Goal: Transaction & Acquisition: Purchase product/service

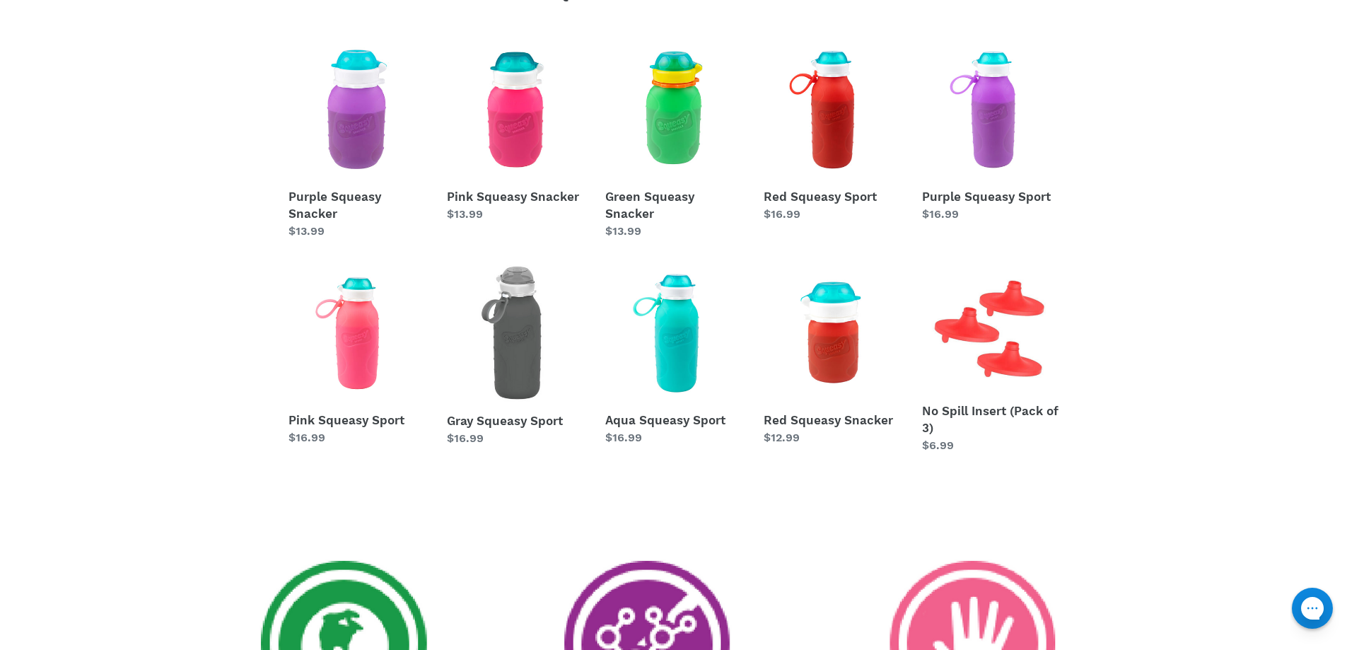
scroll to position [707, 0]
click at [358, 140] on link "Purple Squeasy Snacker" at bounding box center [356, 139] width 137 height 199
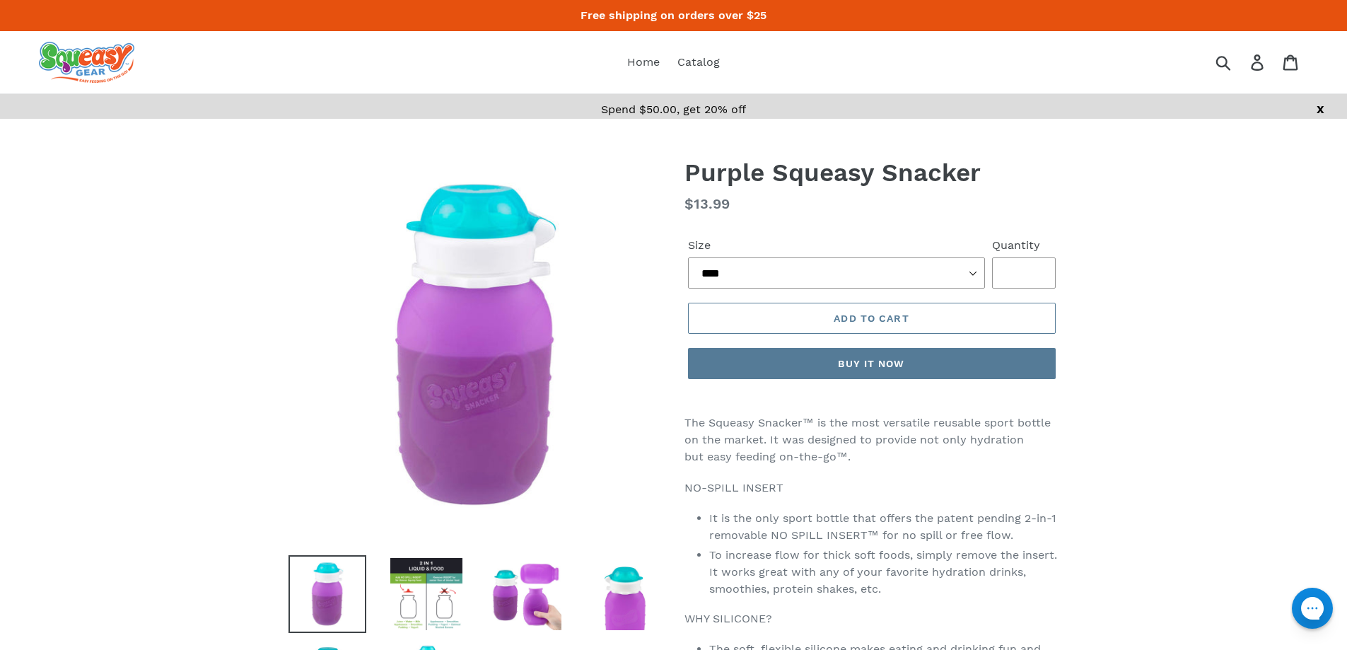
click at [421, 565] on div "Previous slide Next slide" at bounding box center [465, 439] width 396 height 563
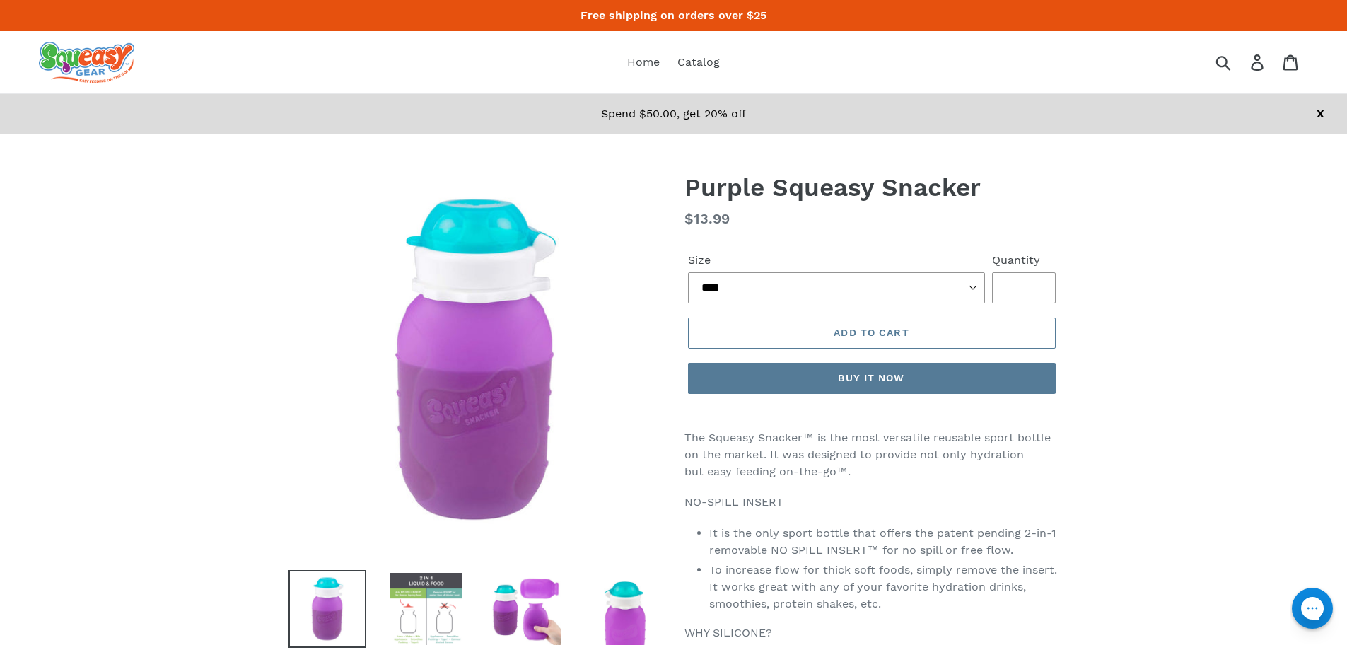
click at [433, 593] on img at bounding box center [426, 609] width 78 height 78
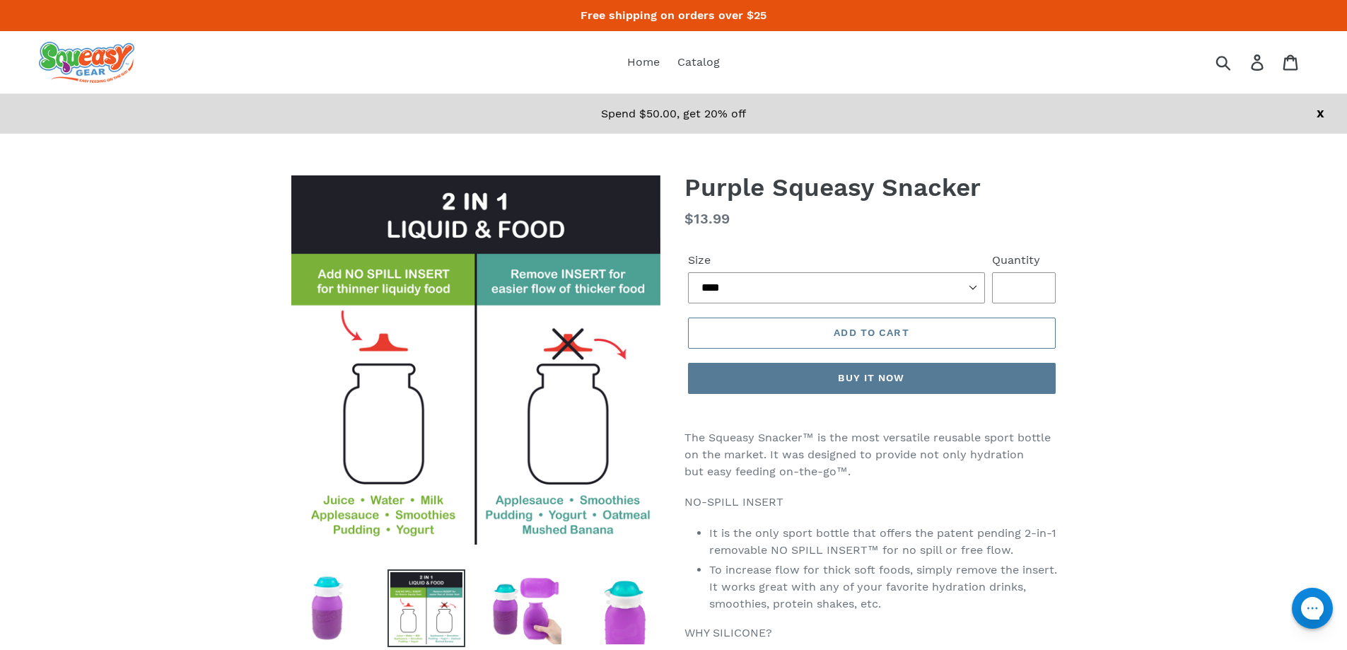
scroll to position [71, 0]
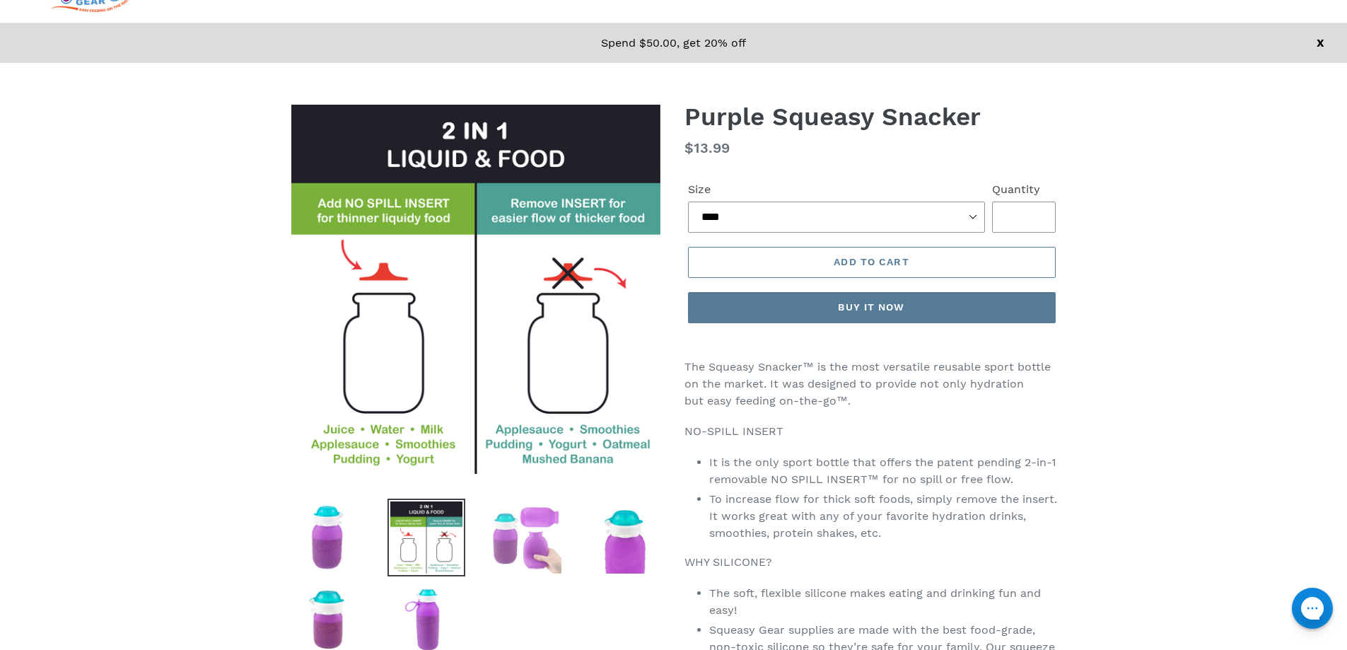
click at [506, 546] on img at bounding box center [525, 537] width 78 height 78
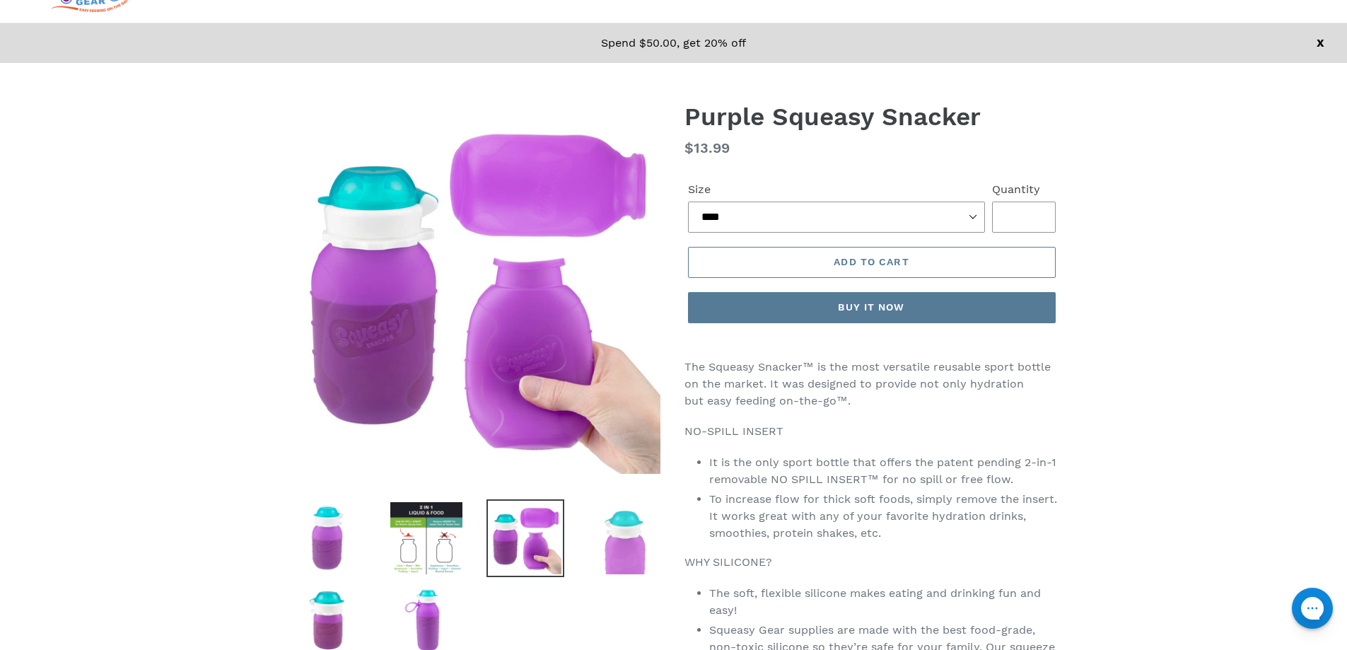
click at [643, 567] on img at bounding box center [624, 538] width 78 height 78
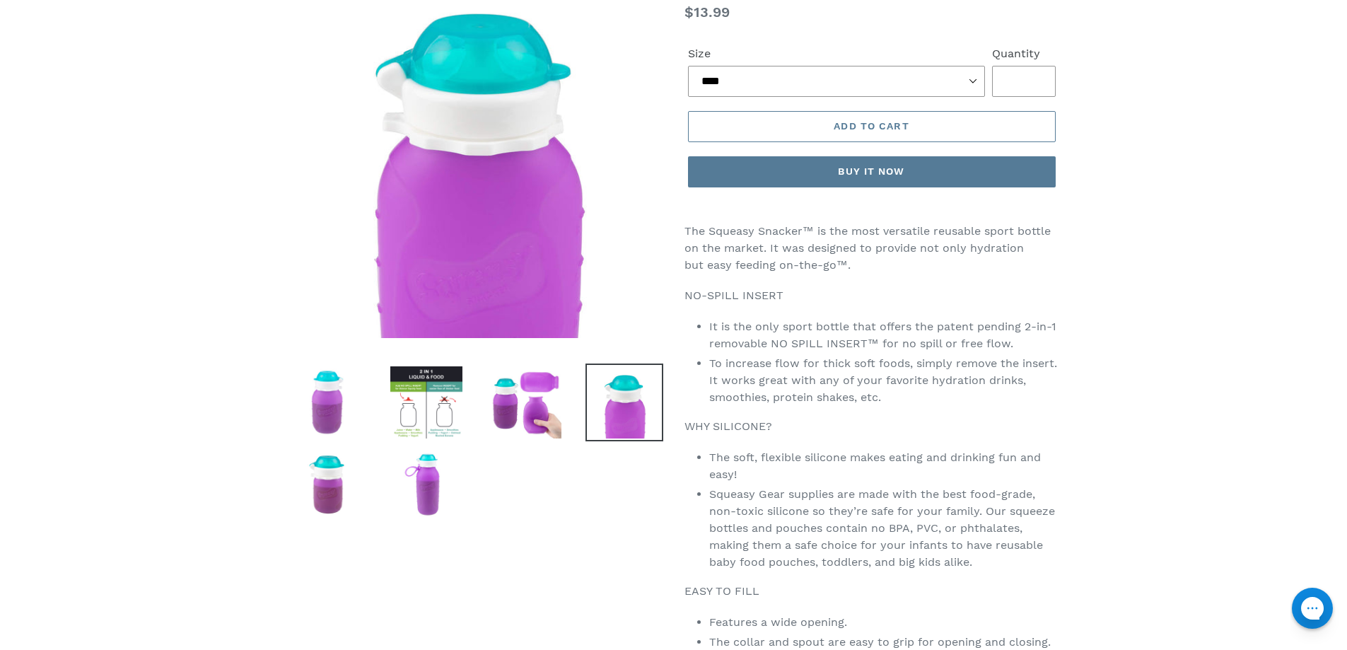
scroll to position [212, 0]
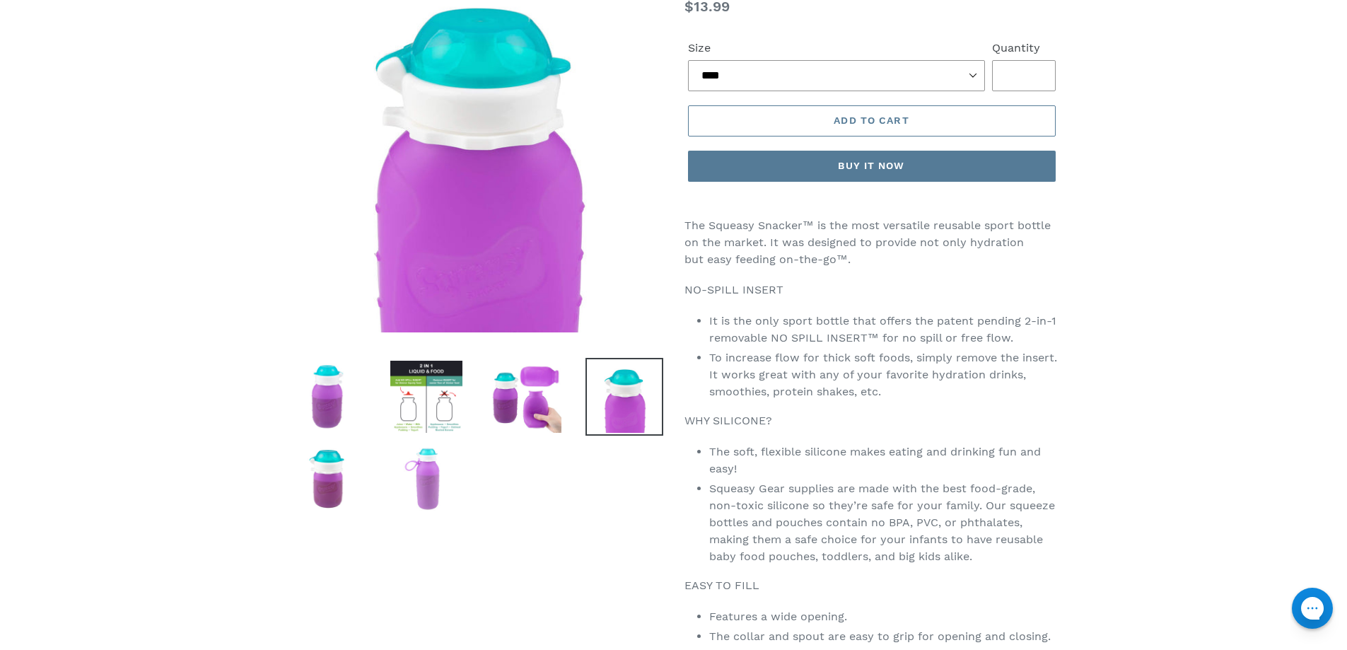
click at [440, 467] on img at bounding box center [426, 479] width 78 height 78
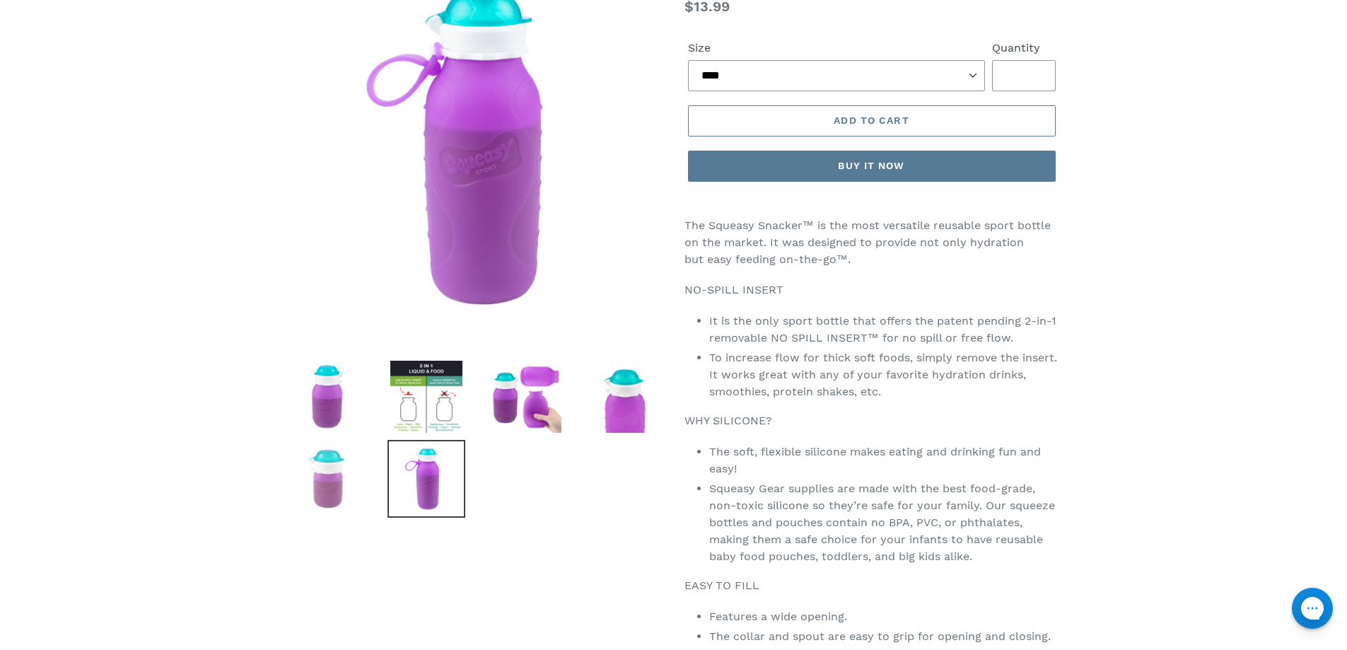
click at [350, 469] on img at bounding box center [327, 479] width 78 height 78
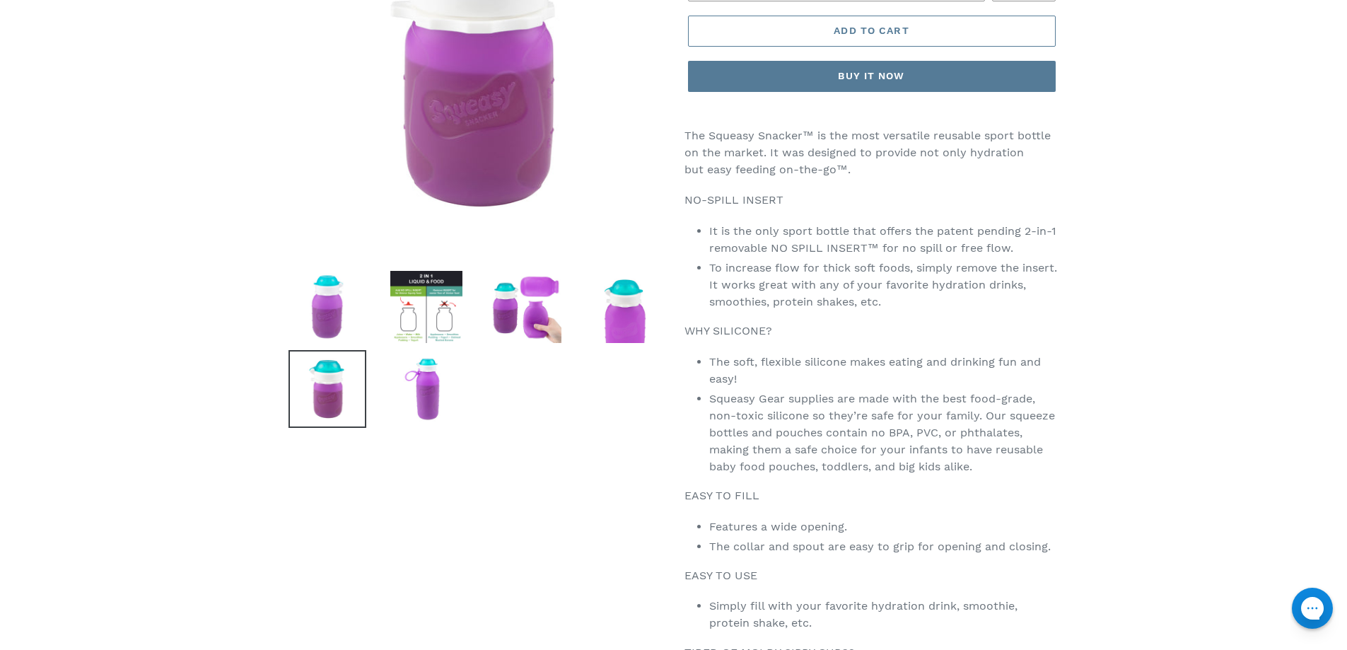
scroll to position [495, 0]
